Goal: Navigation & Orientation: Find specific page/section

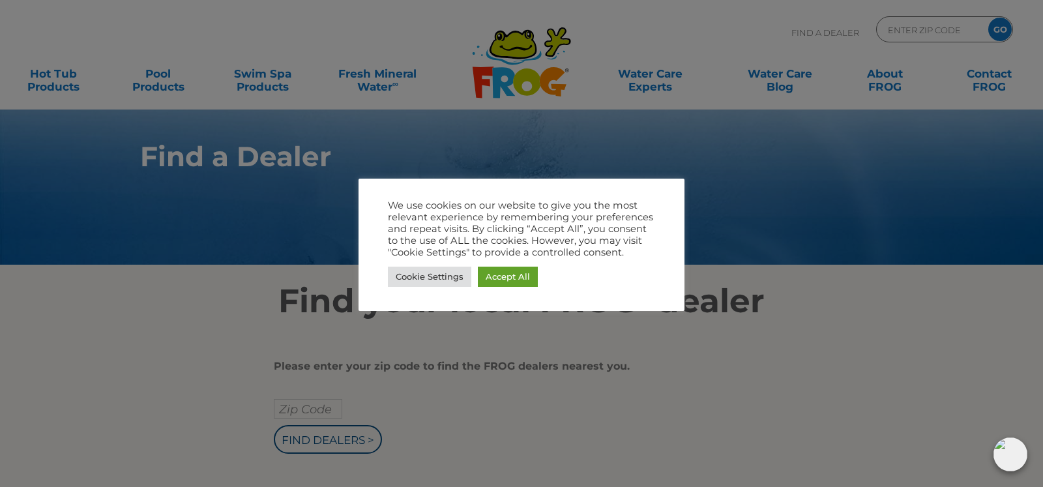
click at [742, 181] on div at bounding box center [521, 243] width 1043 height 487
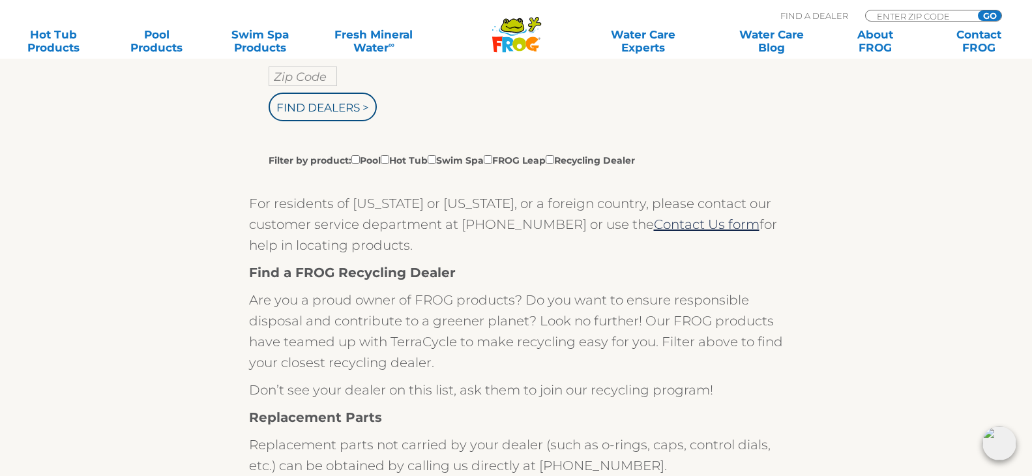
scroll to position [399, 0]
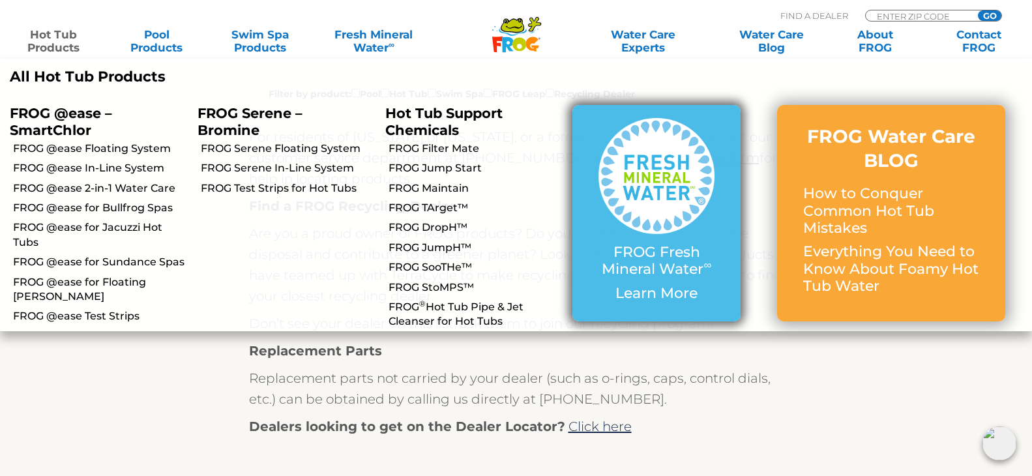
click at [647, 196] on img at bounding box center [656, 176] width 116 height 116
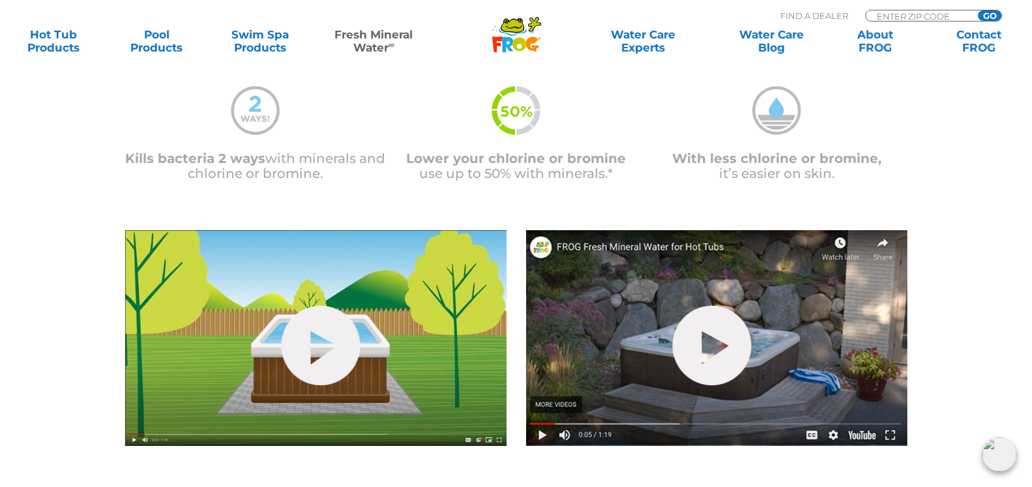
scroll to position [399, 0]
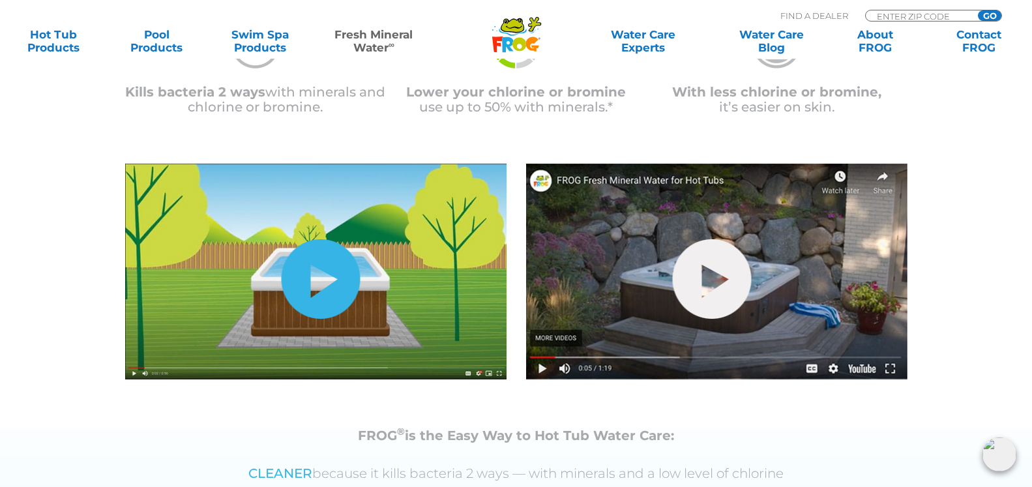
click at [324, 295] on link "hide-me" at bounding box center [320, 278] width 79 height 79
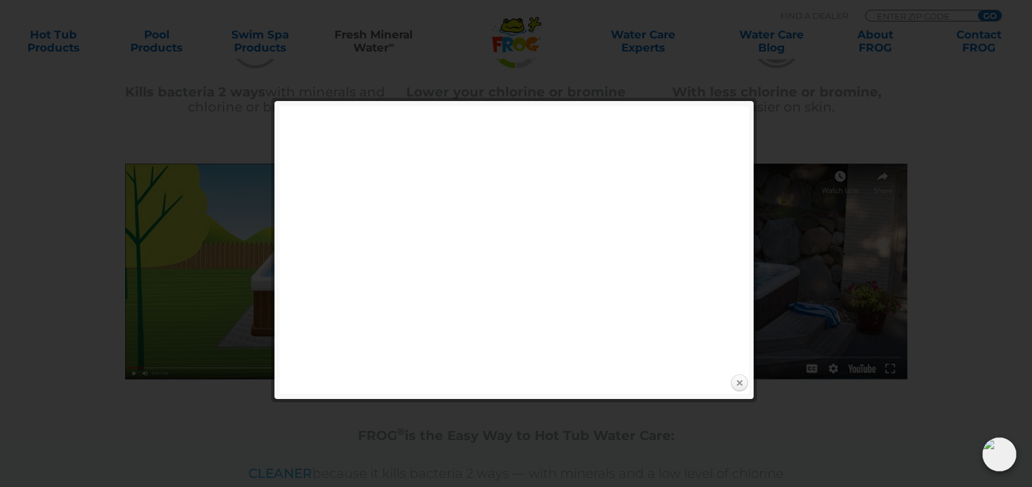
click at [737, 381] on link "Close" at bounding box center [739, 383] width 20 height 20
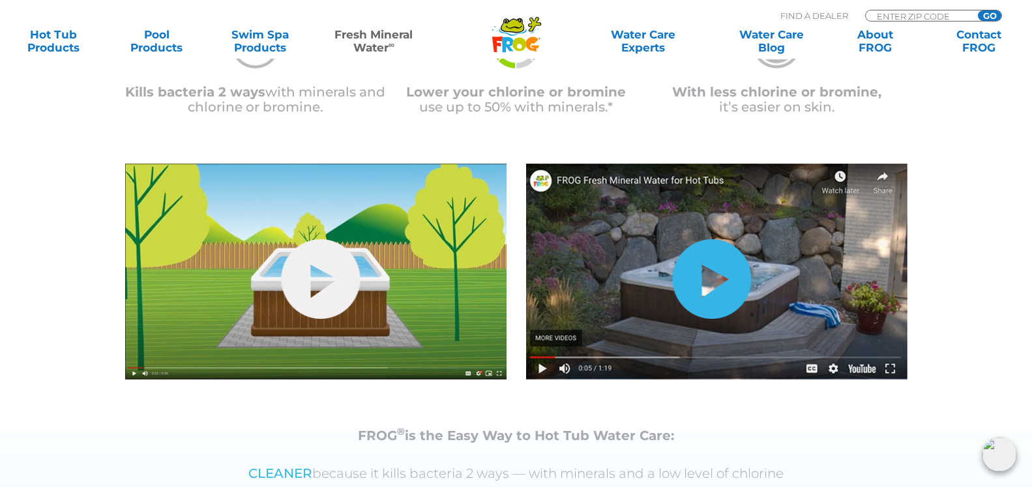
click at [722, 280] on link "hide-me" at bounding box center [711, 278] width 79 height 79
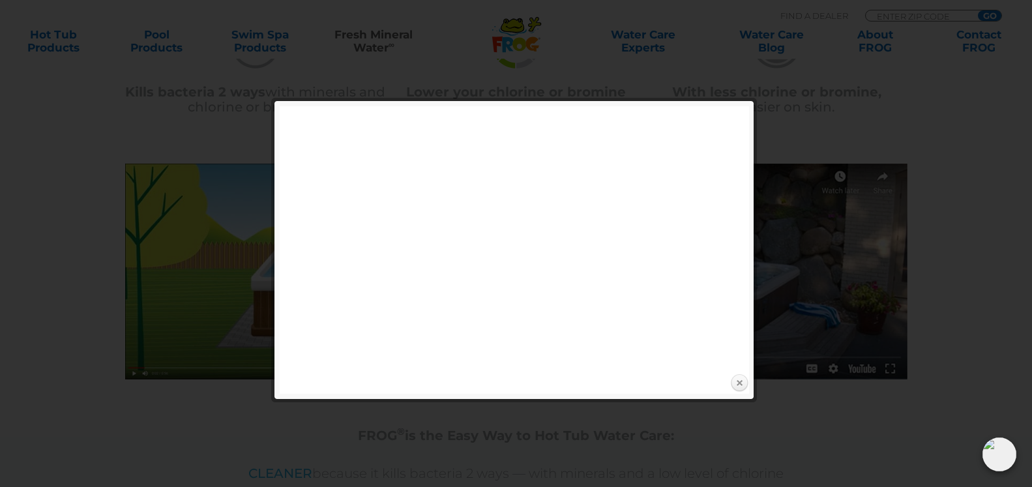
click at [739, 381] on link "Close" at bounding box center [739, 383] width 20 height 20
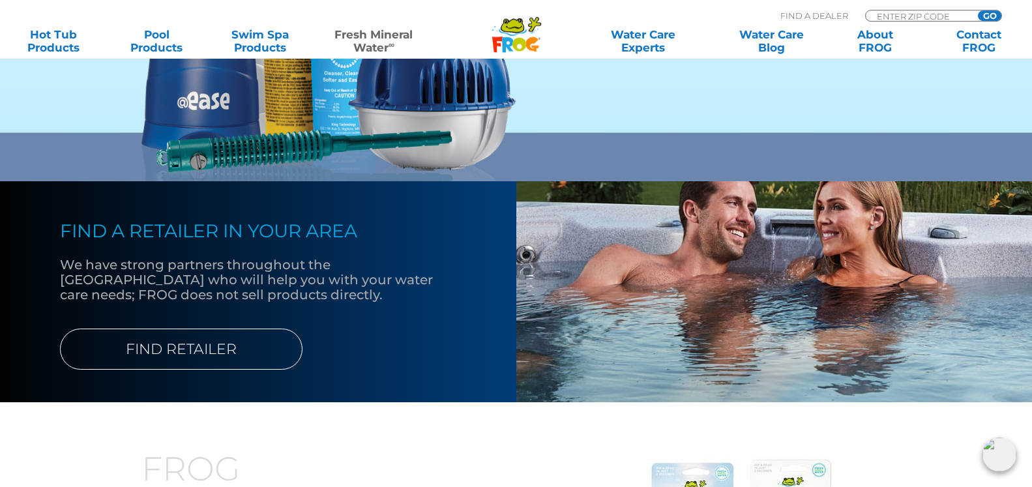
scroll to position [1196, 0]
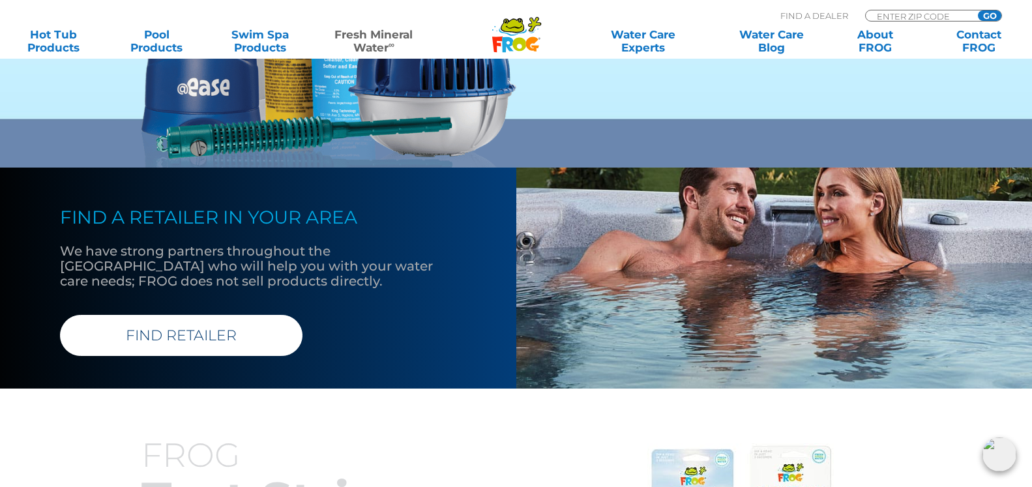
click at [250, 326] on link "FIND RETAILER" at bounding box center [181, 335] width 242 height 41
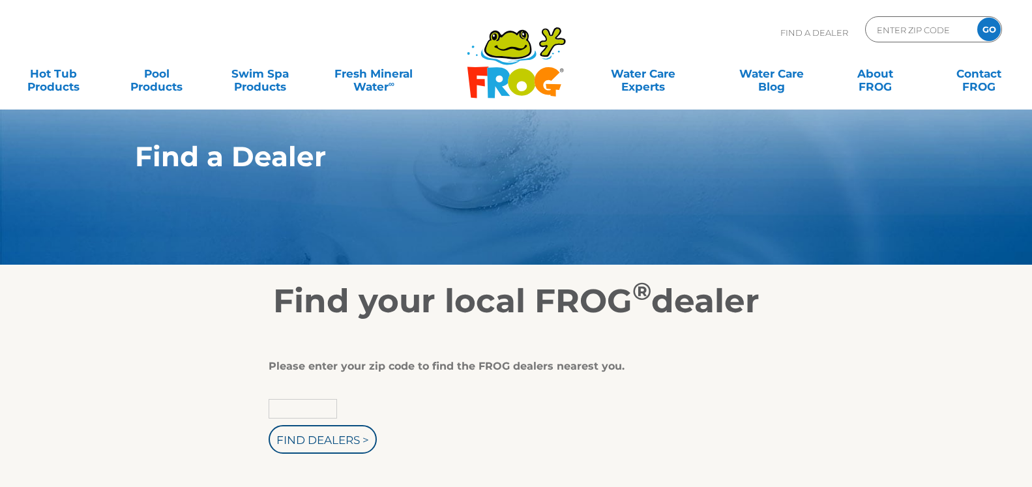
click at [300, 411] on input "text" at bounding box center [302, 409] width 68 height 20
type input "13132"
click at [333, 444] on input "Find Dealers >" at bounding box center [322, 439] width 108 height 29
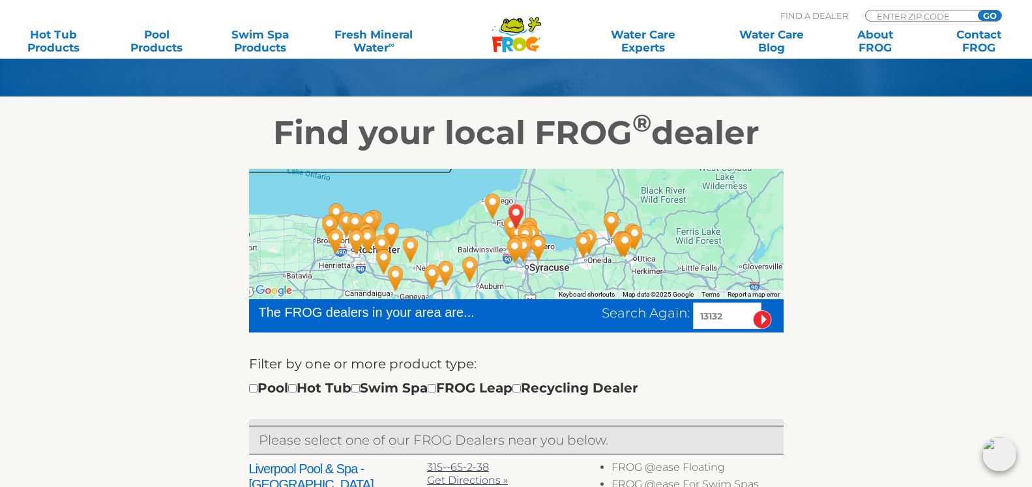
scroll to position [133, 0]
